Goal: Task Accomplishment & Management: Manage account settings

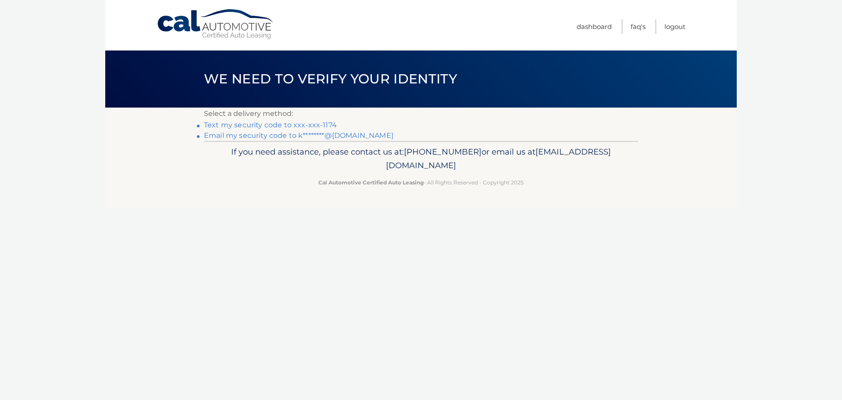
click at [301, 126] on link "Text my security code to xxx-xxx-1174" at bounding box center [270, 125] width 133 height 8
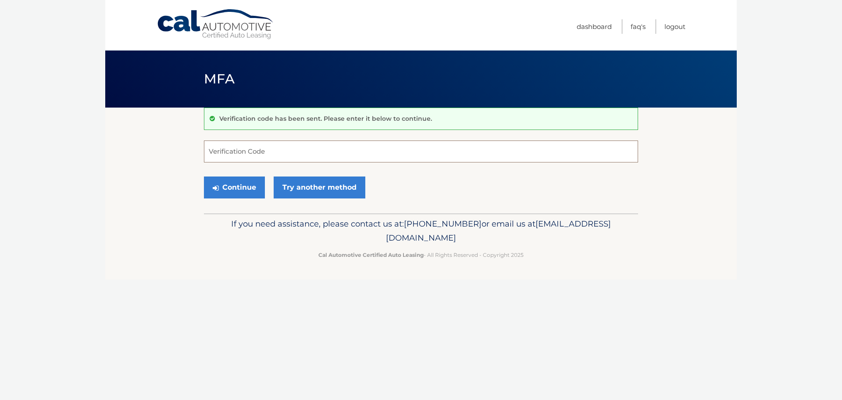
click at [310, 149] on input "Verification Code" at bounding box center [421, 151] width 434 height 22
type input "523790"
click at [204, 176] on button "Continue" at bounding box center [234, 187] width 61 height 22
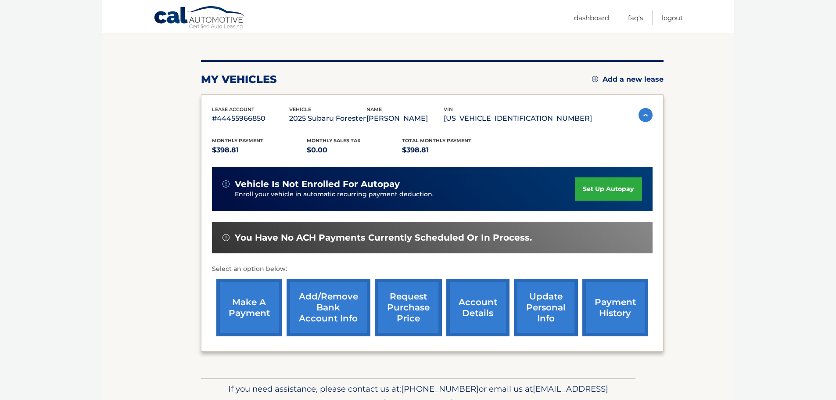
scroll to position [88, 0]
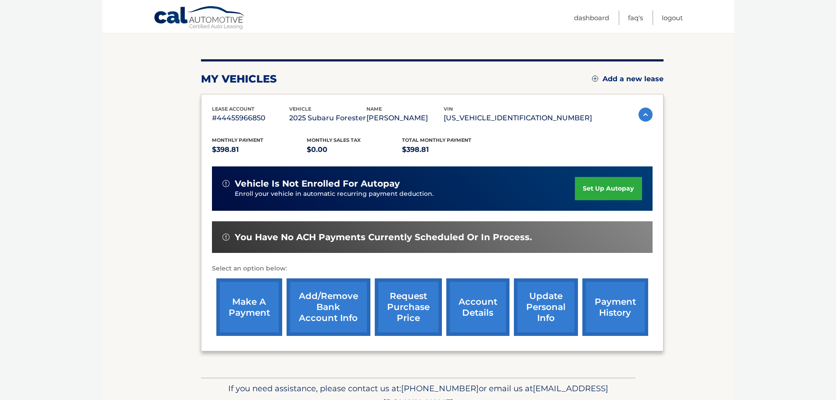
click at [605, 191] on link "set up autopay" at bounding box center [608, 188] width 67 height 23
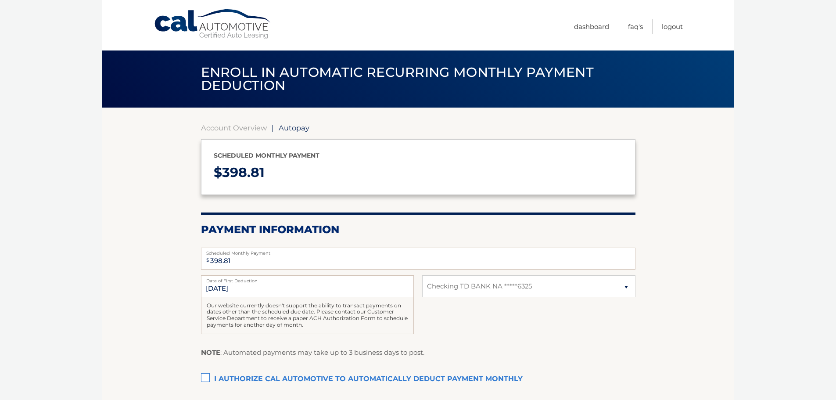
select select "NTgxMTg0YTMtYTRkOS00MjIwLWI0NzMtZDdkY2IzNWU3OTVi"
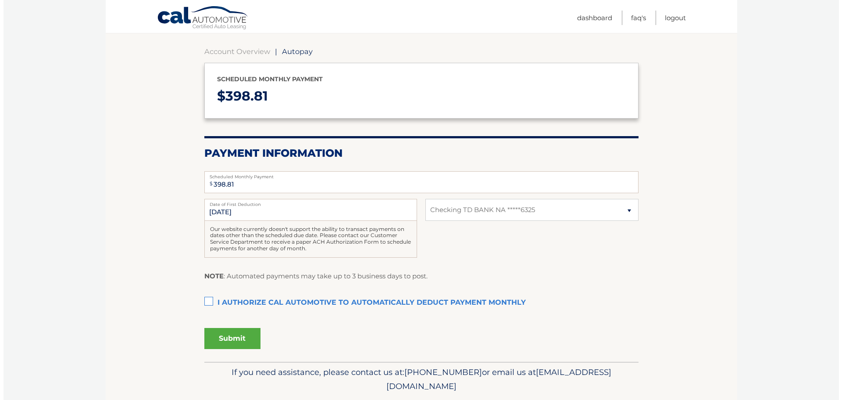
scroll to position [104, 0]
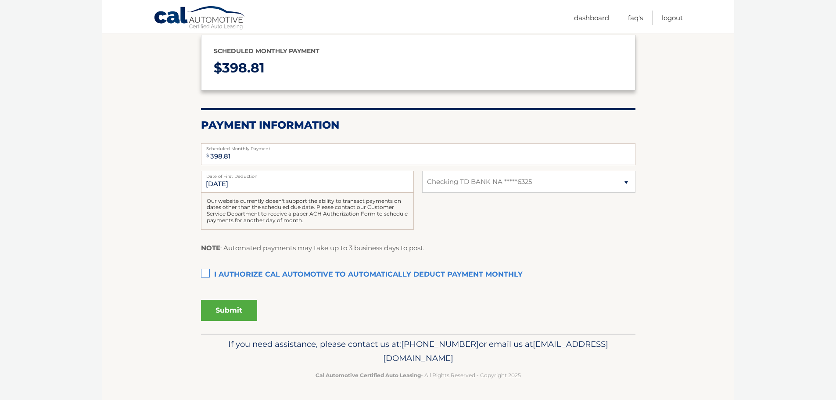
click at [204, 274] on label "I authorize cal automotive to automatically deduct payment monthly This checkbo…" at bounding box center [418, 275] width 434 height 18
click at [0, 0] on input "I authorize cal automotive to automatically deduct payment monthly This checkbo…" at bounding box center [0, 0] width 0 height 0
click at [233, 315] on button "Submit" at bounding box center [229, 310] width 56 height 21
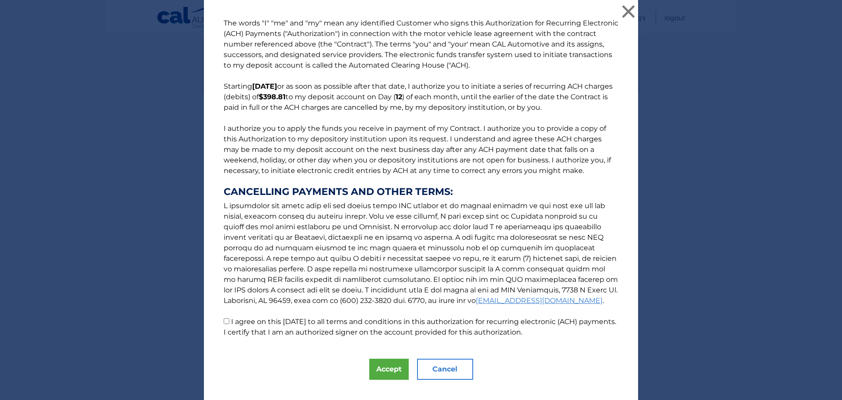
scroll to position [15, 0]
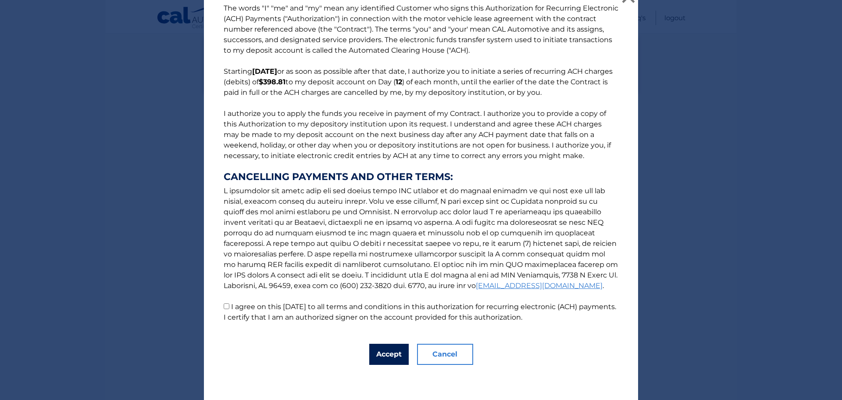
click at [380, 351] on button "Accept" at bounding box center [388, 354] width 39 height 21
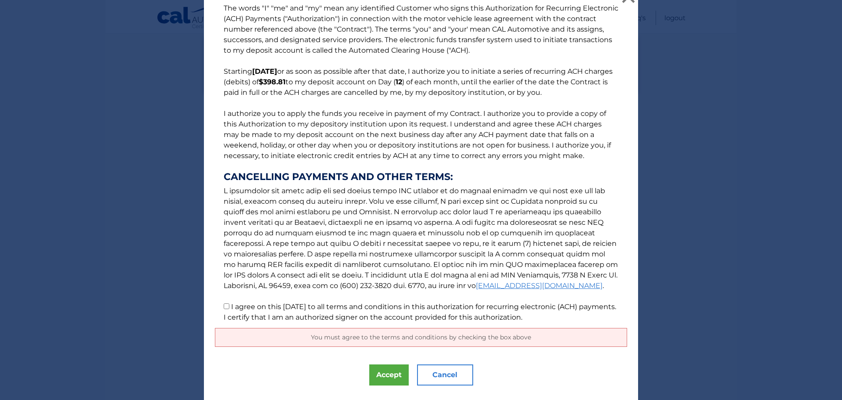
click at [329, 316] on label "I agree on this 09/09/2025 to all terms and conditions in this authorization fo…" at bounding box center [420, 311] width 393 height 19
click at [229, 309] on input "I agree on this 09/09/2025 to all terms and conditions in this authorization fo…" at bounding box center [227, 306] width 6 height 6
checkbox input "true"
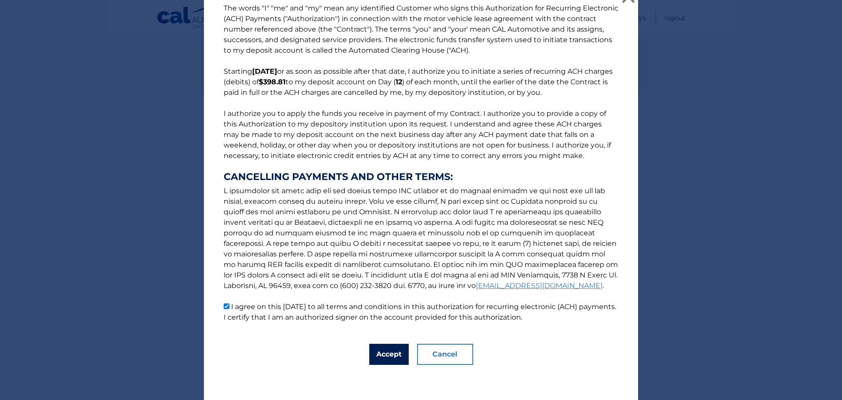
click at [387, 360] on button "Accept" at bounding box center [388, 354] width 39 height 21
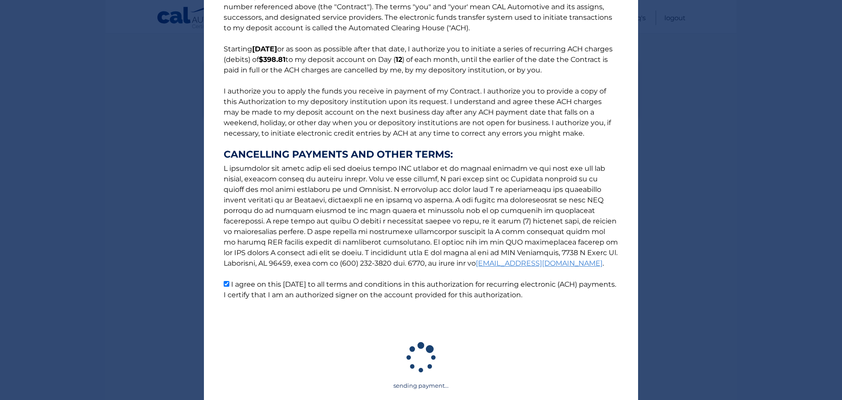
scroll to position [157, 0]
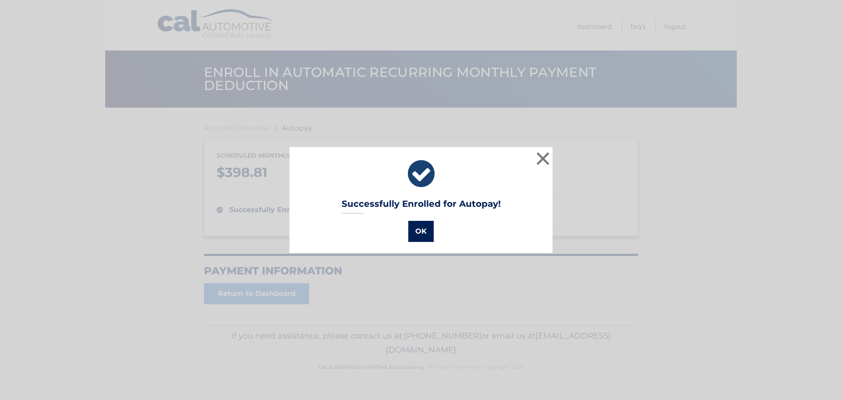
click at [415, 232] on button "OK" at bounding box center [420, 231] width 25 height 21
